Goal: Task Accomplishment & Management: Use online tool/utility

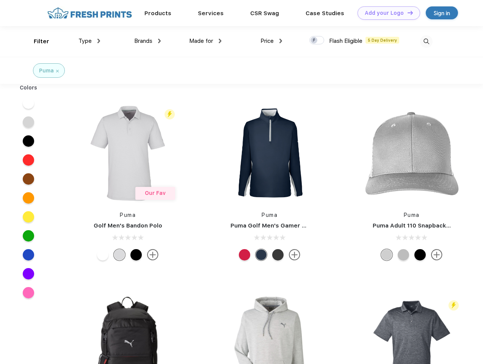
scroll to position [0, 0]
click at [386, 13] on link "Add your Logo Design Tool" at bounding box center [389, 12] width 63 height 13
click at [0, 0] on div "Design Tool" at bounding box center [0, 0] width 0 height 0
click at [407, 13] on link "Add your Logo Design Tool" at bounding box center [389, 12] width 63 height 13
click at [36, 41] on div "Filter" at bounding box center [42, 41] width 16 height 9
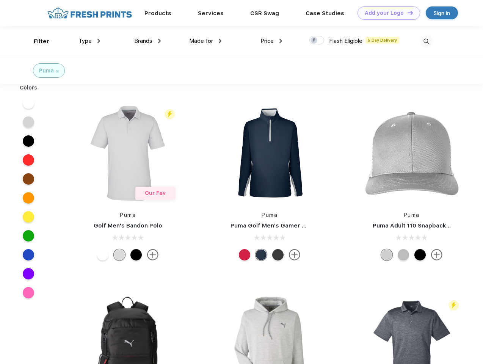
click at [89, 41] on span "Type" at bounding box center [84, 41] width 13 height 7
click at [148, 41] on span "Brands" at bounding box center [143, 41] width 18 height 7
click at [206, 41] on span "Made for" at bounding box center [201, 41] width 24 height 7
click at [272, 41] on span "Price" at bounding box center [267, 41] width 13 height 7
click at [317, 41] on div at bounding box center [316, 40] width 15 height 8
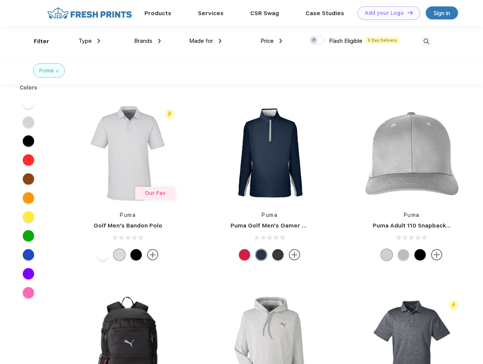
click at [314, 41] on input "checkbox" at bounding box center [311, 38] width 5 height 5
click at [426, 41] on img at bounding box center [426, 41] width 13 height 13
